Goal: Transaction & Acquisition: Purchase product/service

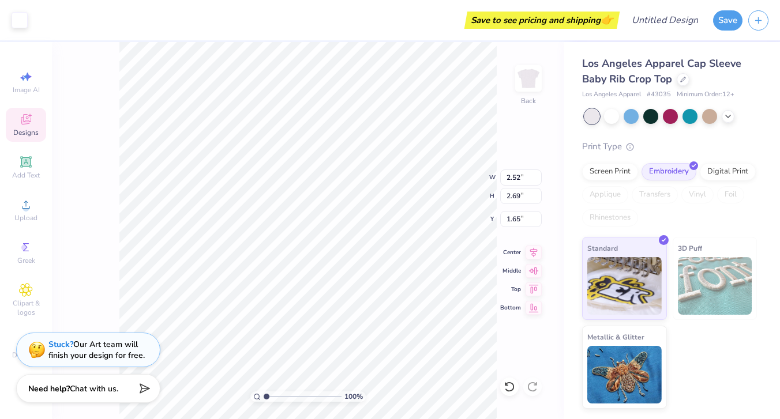
type input "1.36"
type input "3.05"
type input "1.47"
click at [698, 295] on img at bounding box center [715, 286] width 74 height 58
click at [690, 249] on span "3D Puff" at bounding box center [690, 248] width 24 height 12
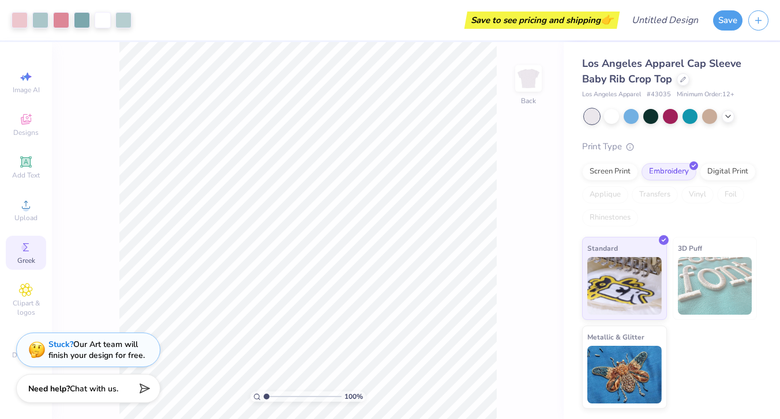
click at [22, 254] on div "Greek" at bounding box center [26, 253] width 40 height 34
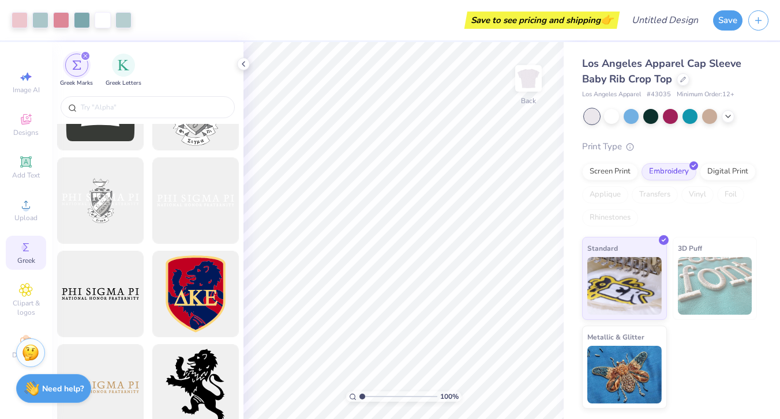
scroll to position [532, 0]
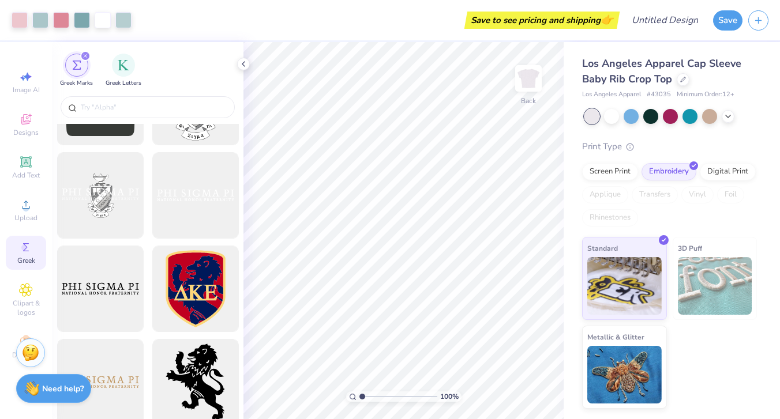
click at [12, 247] on div "Greek" at bounding box center [26, 253] width 40 height 34
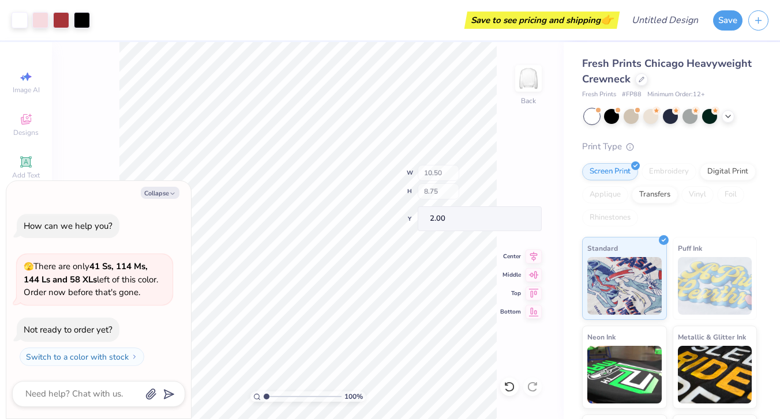
type textarea "x"
type input "8.02"
type input "1.11"
type input "9.64"
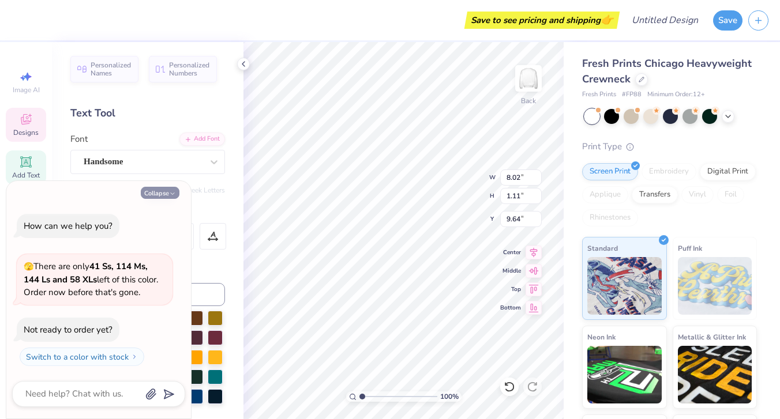
click at [162, 194] on button "Collapse" at bounding box center [160, 193] width 39 height 12
type textarea "x"
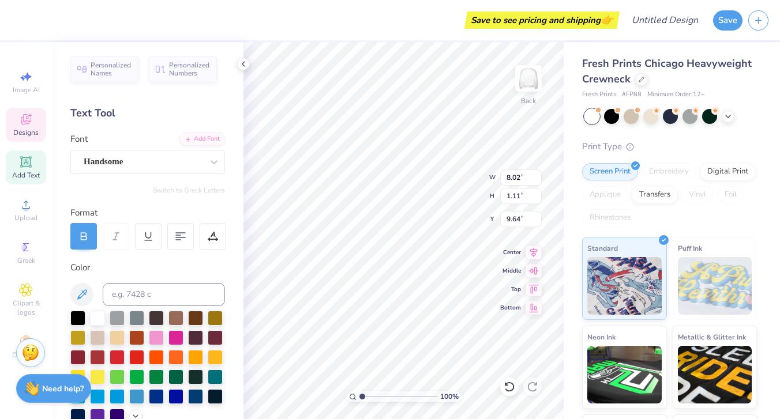
type textarea "K"
type textarea "Chi Omega"
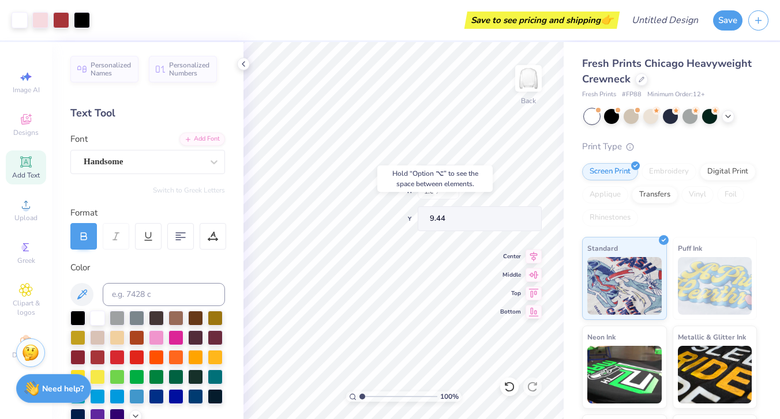
type input "9.44"
